Goal: Check status: Check status

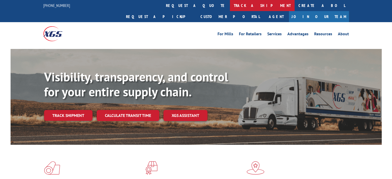
drag, startPoint x: 180, startPoint y: 4, endPoint x: 180, endPoint y: 7, distance: 2.8
click at [230, 4] on link "track a shipment" at bounding box center [262, 5] width 65 height 11
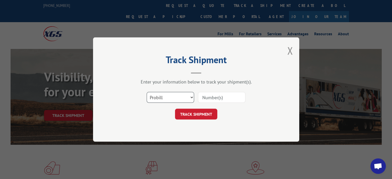
click at [191, 97] on select "Select category... Probill BOL PO" at bounding box center [170, 97] width 47 height 11
select select "bol"
click at [147, 92] on select "Select category... Probill BOL PO" at bounding box center [170, 97] width 47 height 11
click at [200, 97] on input at bounding box center [221, 97] width 47 height 11
paste input "6027203"
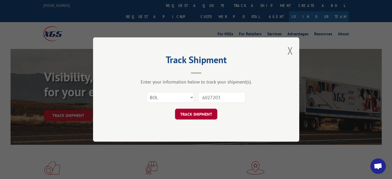
type input "6027203"
click at [195, 112] on button "TRACK SHIPMENT" at bounding box center [196, 114] width 42 height 11
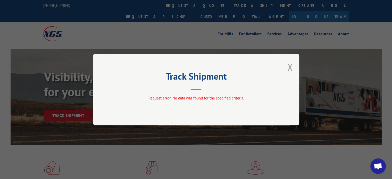
click at [288, 67] on button "Close modal" at bounding box center [290, 67] width 6 height 14
